Goal: Find specific page/section: Find specific page/section

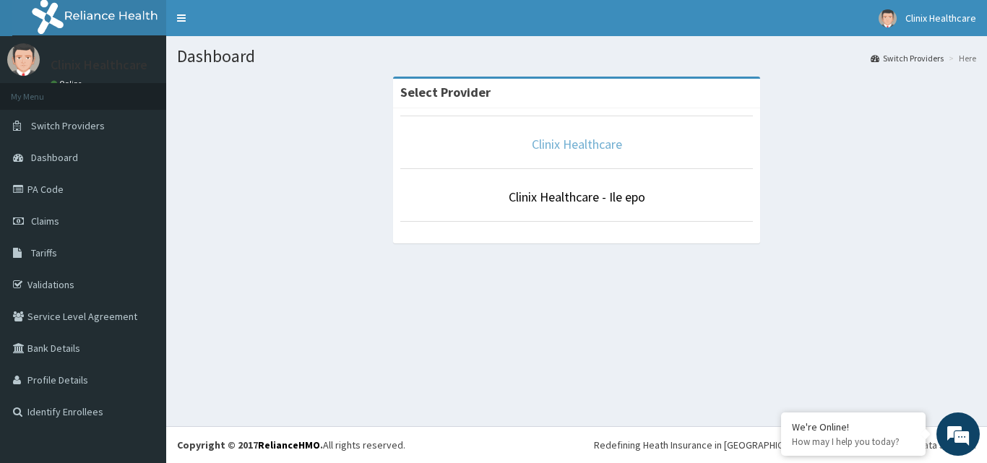
click at [593, 151] on link "Clinix Healthcare" at bounding box center [577, 144] width 90 height 17
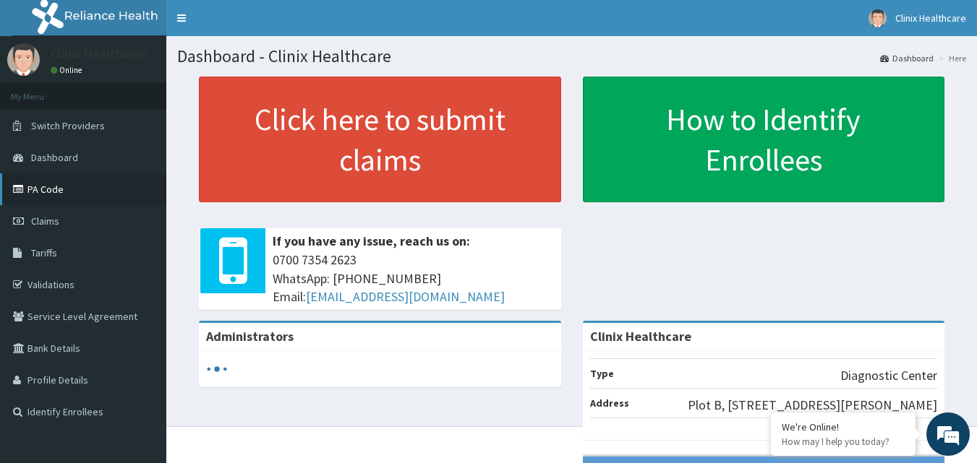
click at [59, 192] on link "PA Code" at bounding box center [83, 189] width 166 height 32
